Goal: Find specific page/section: Find specific page/section

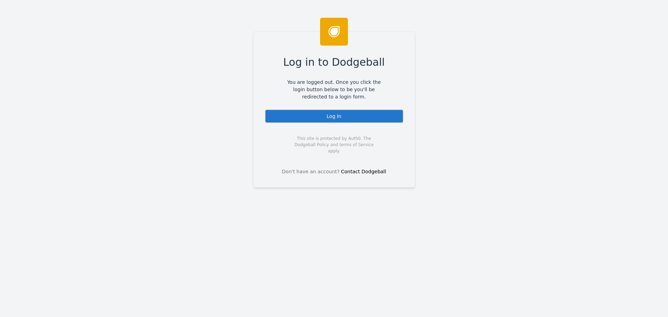
click at [329, 114] on div "Log In" at bounding box center [334, 116] width 139 height 14
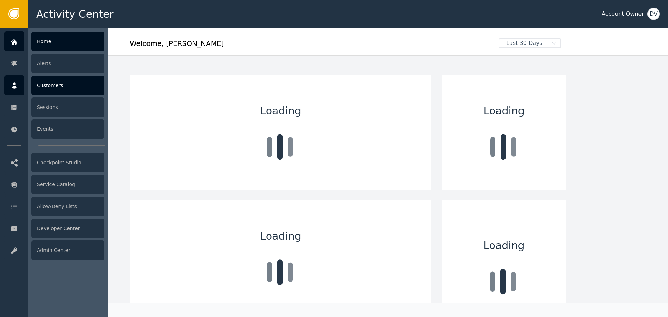
click at [47, 85] on div "Customers" at bounding box center [67, 84] width 73 height 19
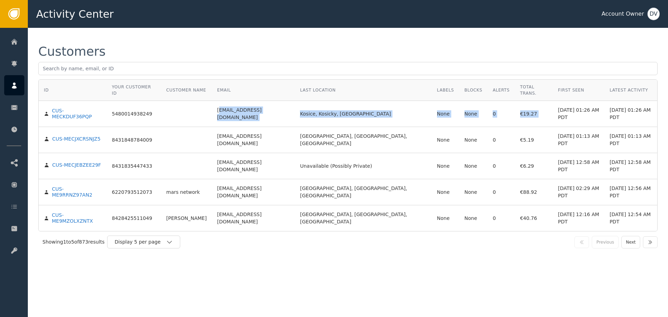
drag, startPoint x: 223, startPoint y: 105, endPoint x: 512, endPoint y: 98, distance: 288.5
click at [512, 101] on tr "CUS-MECKDUF36PQP 5480014938249 [EMAIL_ADDRESS][DOMAIN_NAME] Kosice, Kosicky, [G…" at bounding box center [348, 114] width 619 height 26
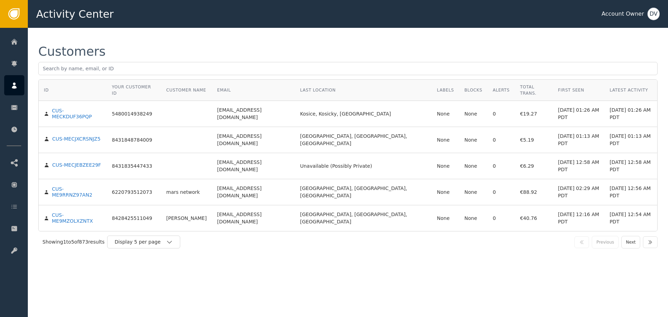
click at [515, 179] on td "€88.92" at bounding box center [534, 192] width 38 height 26
click at [634, 236] on button "Next" at bounding box center [630, 242] width 19 height 13
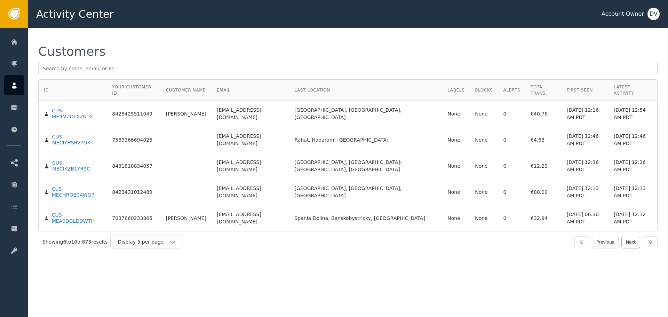
click at [634, 236] on button "Next" at bounding box center [630, 242] width 19 height 13
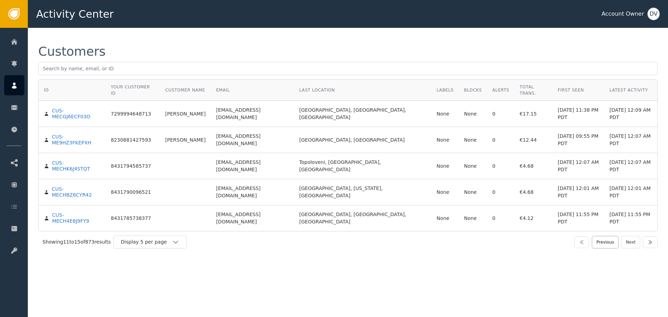
click at [612, 236] on button "Previous" at bounding box center [605, 242] width 27 height 13
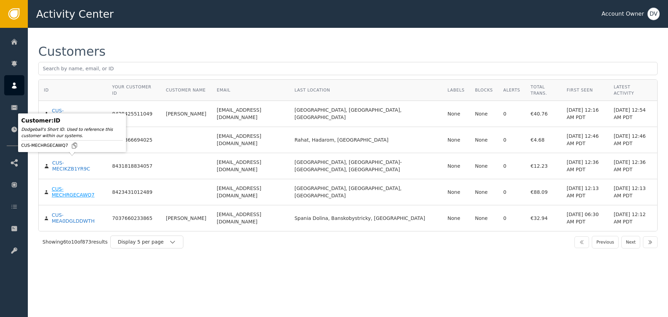
click at [80, 186] on div "CUS-MECHRGECAWQ7" at bounding box center [77, 192] width 50 height 12
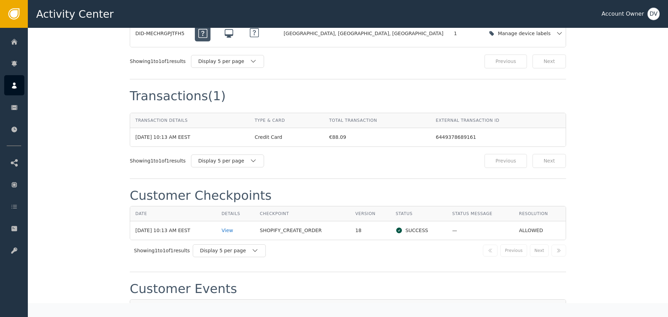
scroll to position [696, 0]
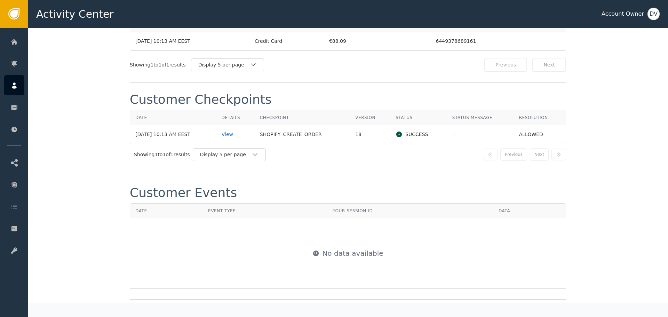
click at [225, 125] on td "View" at bounding box center [235, 134] width 38 height 18
click at [231, 131] on div "View" at bounding box center [236, 134] width 28 height 7
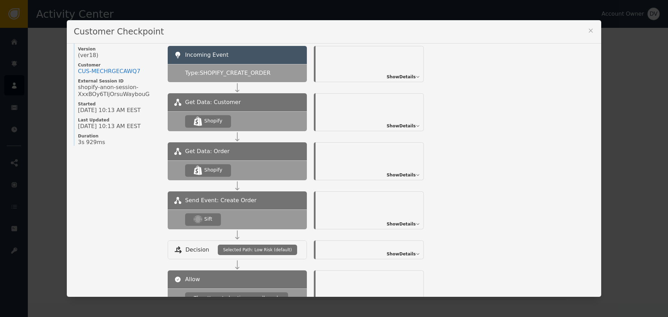
scroll to position [35, 0]
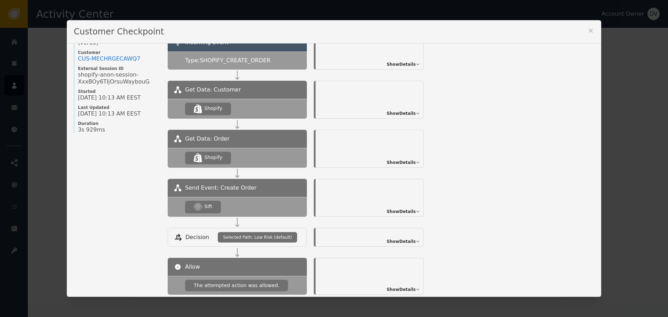
click at [411, 214] on span "Show Details" at bounding box center [401, 211] width 29 height 6
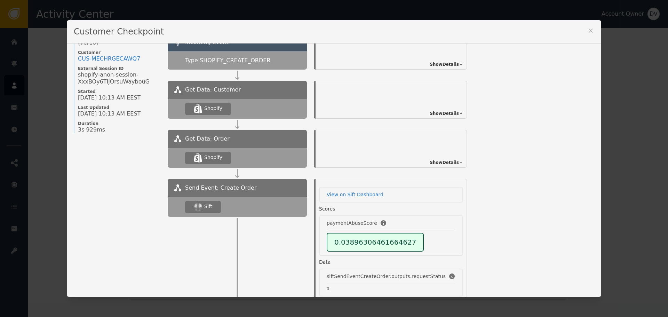
scroll to position [26, 0]
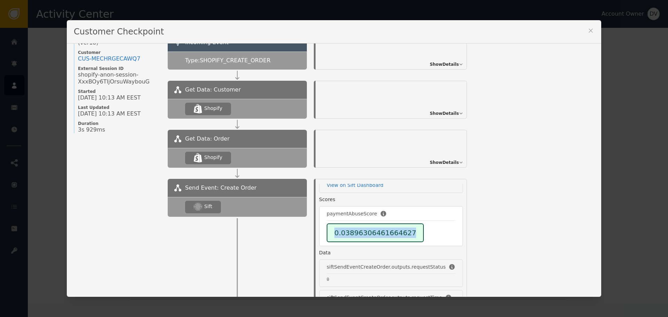
drag, startPoint x: 339, startPoint y: 233, endPoint x: 410, endPoint y: 229, distance: 71.4
click at [407, 230] on div "0.03896306461664627" at bounding box center [375, 232] width 97 height 19
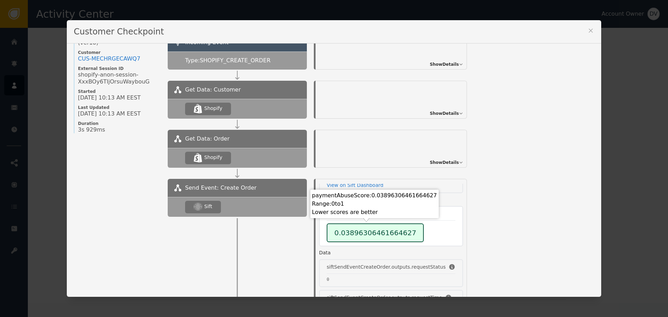
click at [412, 228] on div "0.03896306461664627" at bounding box center [391, 232] width 129 height 19
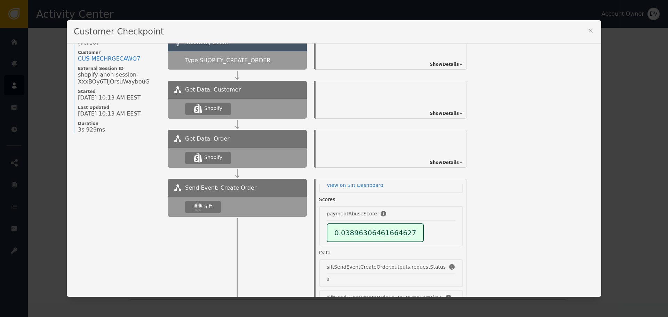
click at [480, 206] on div "Name of Checkpoint SHOPIFY_CREATE_ORDER Version (ver 18 ) Customer CUS- MECHRGE…" at bounding box center [334, 170] width 534 height 254
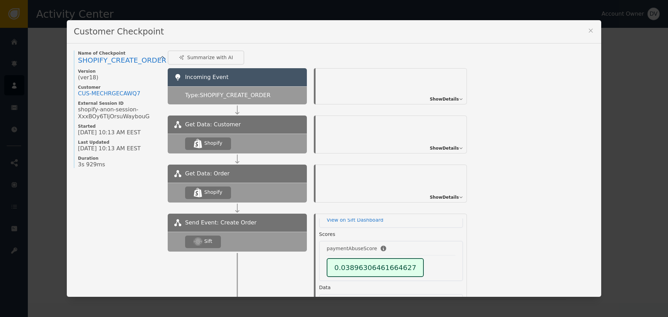
click at [633, 113] on div "Customer Checkpoint Name of Checkpoint SHOPIFY_CREATE_ORDER Version (ver 18 ) C…" at bounding box center [334, 158] width 668 height 317
click at [591, 31] on div "Customer Checkpoint Name of Checkpoint SHOPIFY_CREATE_ORDER Version (ver 18 ) C…" at bounding box center [334, 158] width 534 height 277
click at [589, 31] on icon at bounding box center [590, 30] width 7 height 7
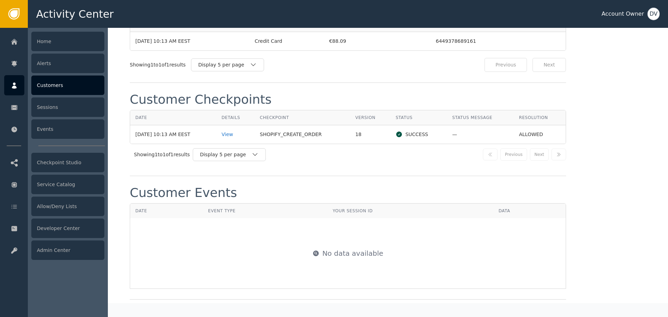
click at [13, 86] on icon at bounding box center [14, 85] width 5 height 6
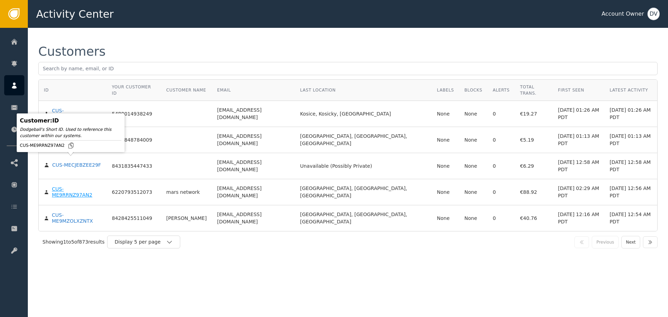
click at [87, 186] on div "CUS-ME9RRNZ97AN2" at bounding box center [76, 192] width 49 height 12
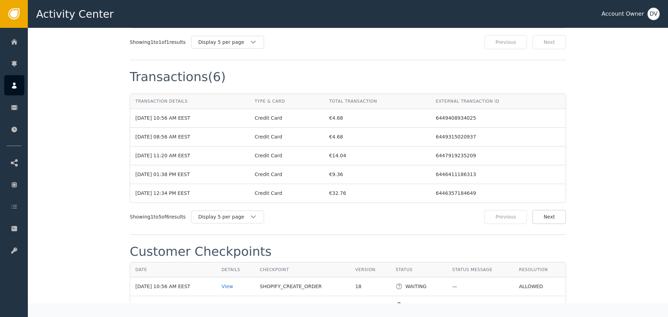
scroll to position [696, 0]
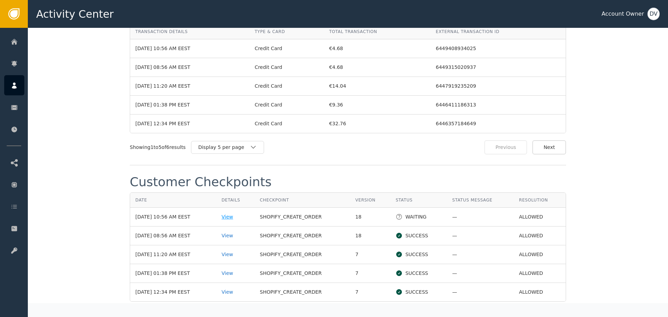
click at [234, 213] on div "View" at bounding box center [236, 216] width 28 height 7
